Goal: Find contact information: Find contact information

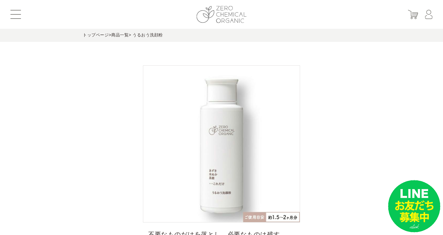
click at [221, 16] on img at bounding box center [222, 14] width 50 height 17
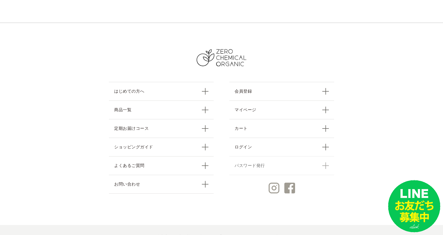
scroll to position [2284, 0]
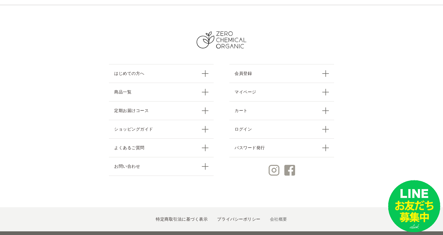
click at [270, 217] on link "会社概要" at bounding box center [278, 219] width 17 height 4
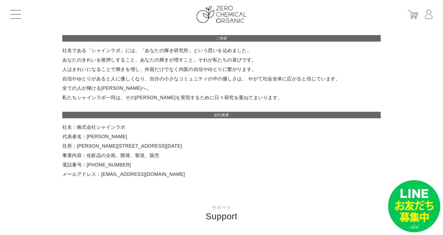
drag, startPoint x: 74, startPoint y: 126, endPoint x: 137, endPoint y: 127, distance: 62.3
click at [137, 127] on div "ご挨拶 社名である「シャインラボ」には、「あなたの輝き研究所」という思いを込めました。 あなたのきれいを後押しすること、あなたの輝きが増すこと。それが私たちの…" at bounding box center [221, 107] width 318 height 144
copy div "株式会社シャインラボ"
